Goal: Transaction & Acquisition: Purchase product/service

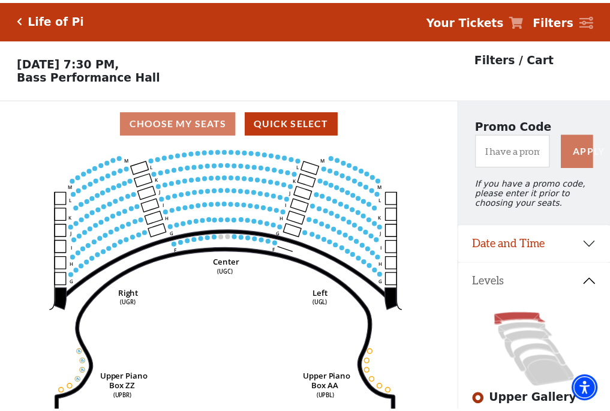
scroll to position [56, 0]
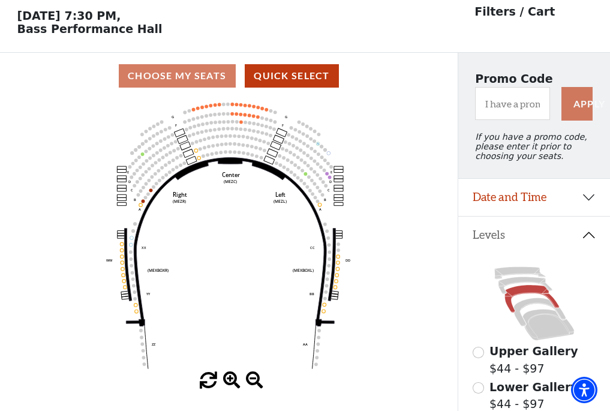
scroll to position [56, 0]
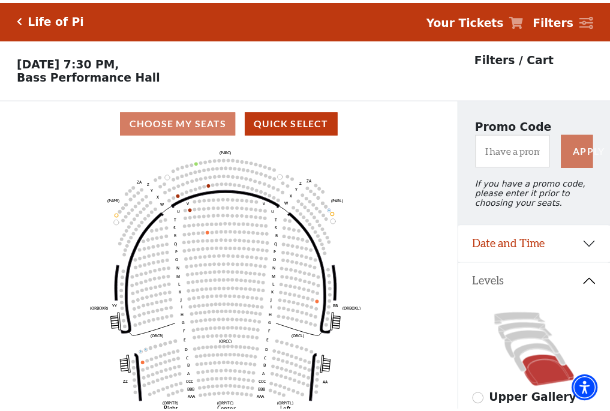
scroll to position [56, 0]
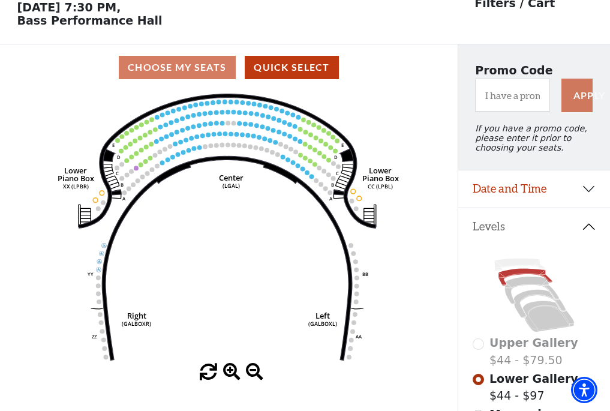
scroll to position [56, 0]
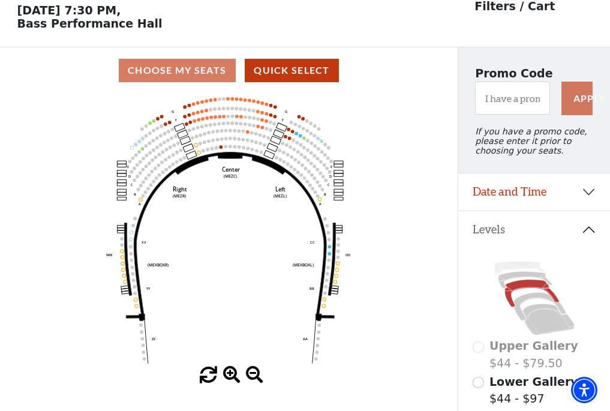
scroll to position [56, 0]
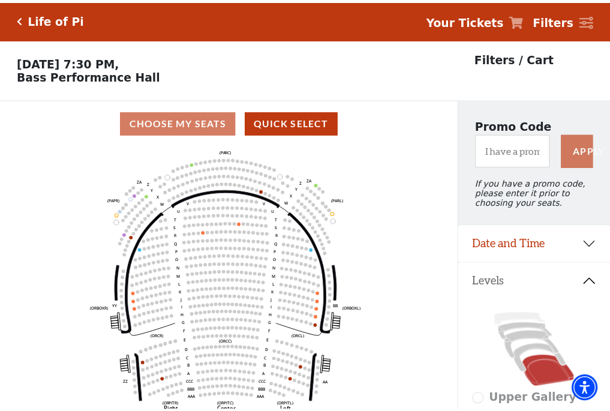
scroll to position [56, 0]
